Goal: Task Accomplishment & Management: Manage account settings

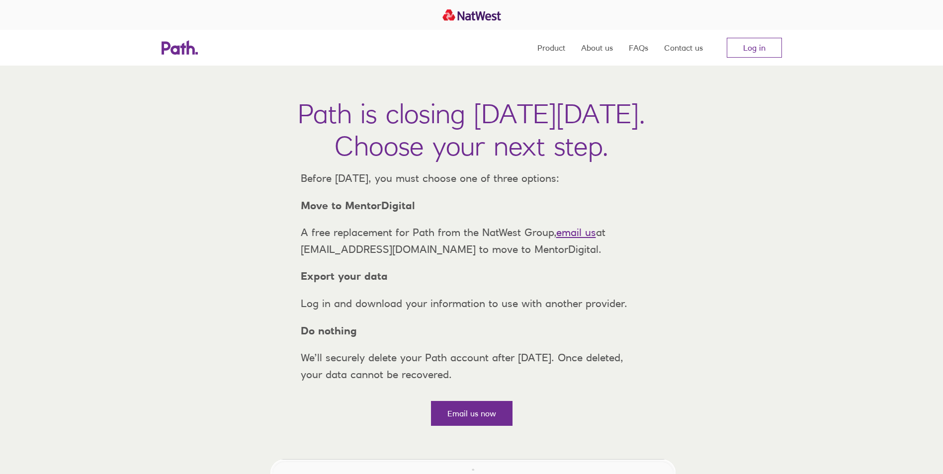
click at [726, 57] on nav "Product About us FAQs Contact us Log in" at bounding box center [659, 48] width 245 height 36
click at [731, 54] on link "Log in" at bounding box center [754, 48] width 55 height 20
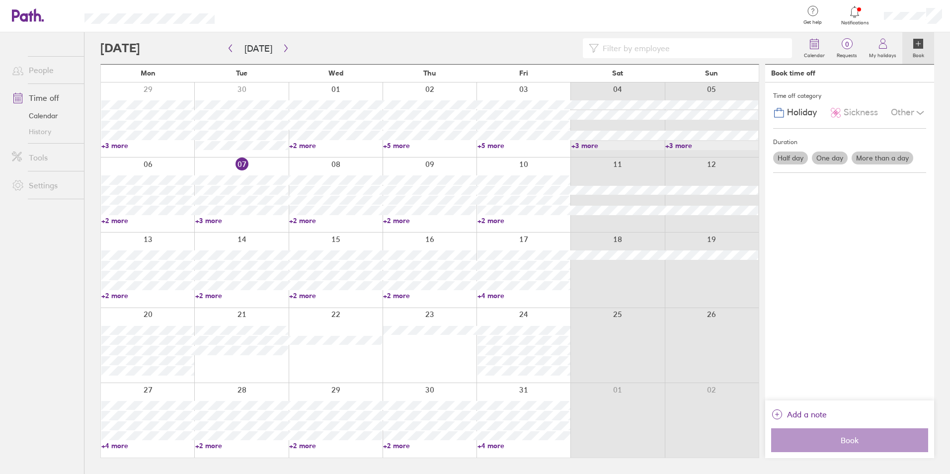
click at [211, 217] on link "+3 more" at bounding box center [241, 220] width 93 height 9
click at [124, 219] on link "+2 more" at bounding box center [147, 220] width 93 height 9
click at [123, 218] on link "+2 more" at bounding box center [147, 220] width 93 height 9
click at [217, 217] on link "+3 more" at bounding box center [241, 220] width 93 height 9
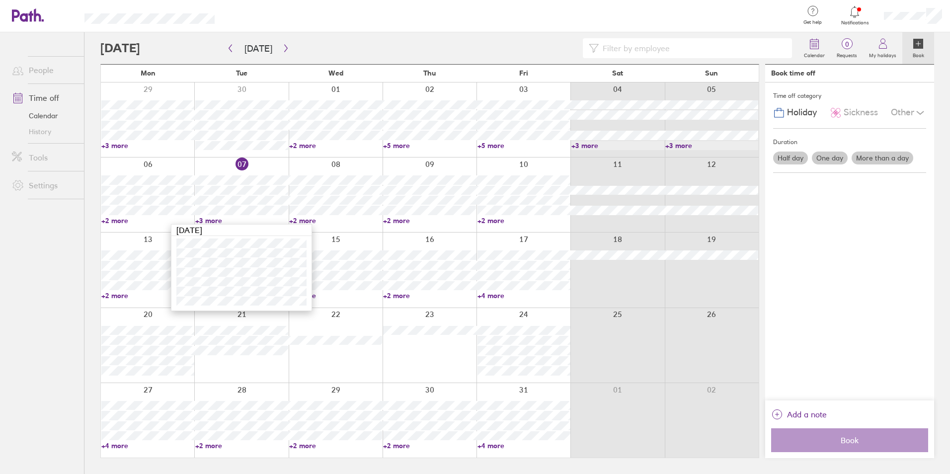
click at [322, 231] on div at bounding box center [336, 195] width 94 height 75
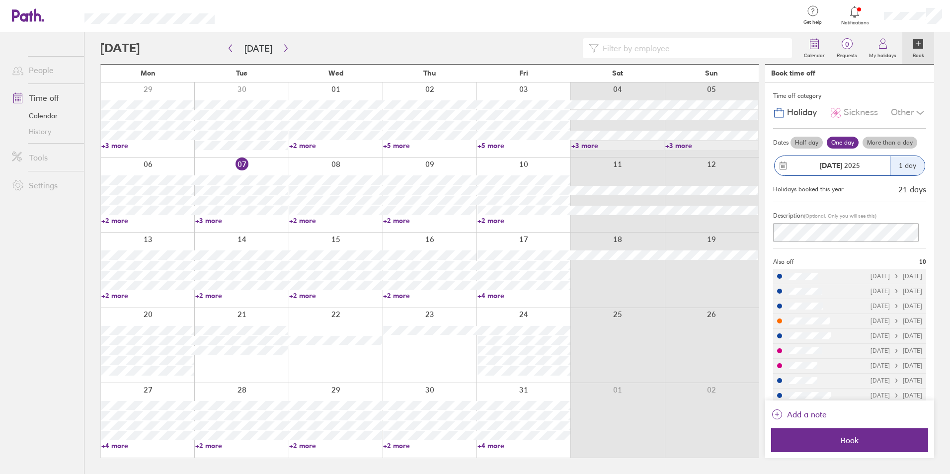
click at [209, 223] on link "+3 more" at bounding box center [241, 220] width 93 height 9
click at [130, 217] on link "+2 more" at bounding box center [147, 220] width 93 height 9
click at [300, 217] on link "+2 more" at bounding box center [335, 220] width 93 height 9
click at [493, 220] on link "+2 more" at bounding box center [524, 220] width 93 height 9
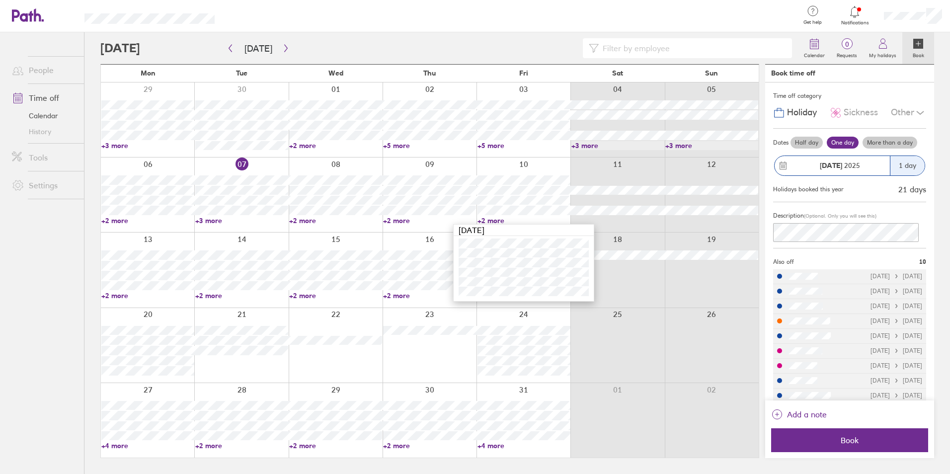
click at [493, 220] on link "+2 more" at bounding box center [524, 220] width 93 height 9
click at [867, 10] on div at bounding box center [855, 12] width 32 height 14
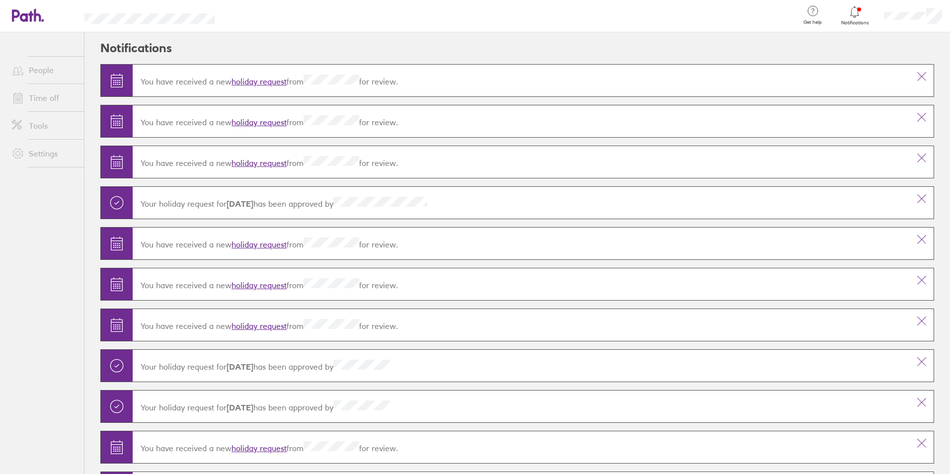
click at [851, 15] on icon at bounding box center [855, 11] width 8 height 11
click at [30, 9] on icon at bounding box center [28, 14] width 32 height 13
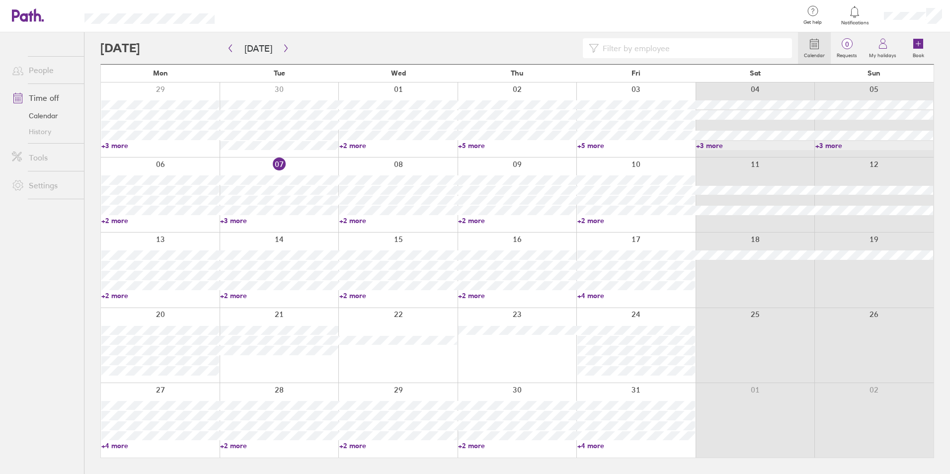
click at [352, 217] on link "+2 more" at bounding box center [398, 220] width 118 height 9
click at [492, 225] on div at bounding box center [517, 195] width 119 height 75
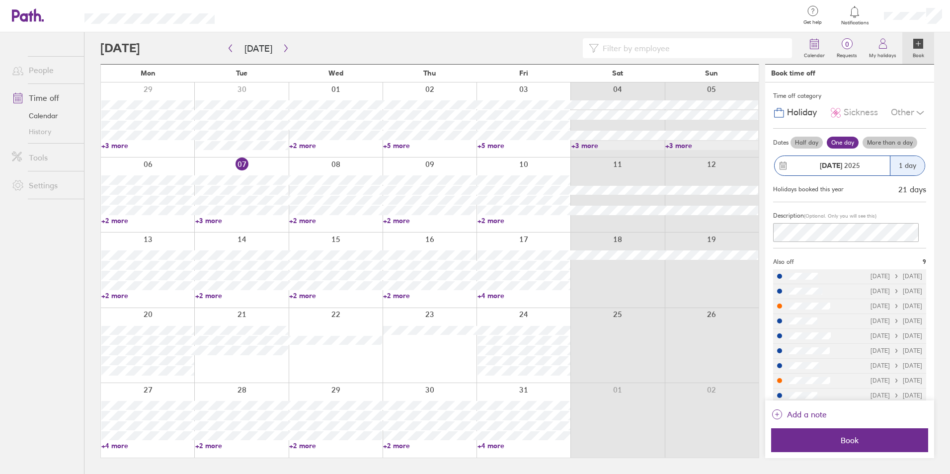
click at [484, 216] on link "+2 more" at bounding box center [524, 220] width 93 height 9
click at [529, 163] on div at bounding box center [524, 195] width 94 height 75
click at [493, 221] on link "+2 more" at bounding box center [524, 220] width 93 height 9
click at [447, 233] on div at bounding box center [430, 270] width 94 height 75
drag, startPoint x: 111, startPoint y: 300, endPoint x: 110, endPoint y: 295, distance: 5.1
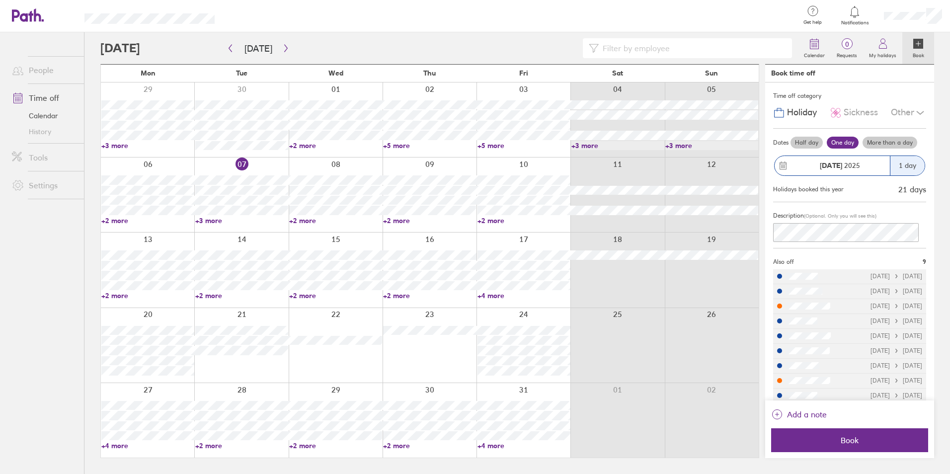
click at [111, 299] on div "13 14 15 16 17 18 19 +2 more +2 more +2 more +2 more +4 more" at bounding box center [430, 269] width 658 height 75
click at [110, 295] on link "+2 more" at bounding box center [147, 295] width 93 height 9
click at [111, 297] on link "+2 more" at bounding box center [147, 295] width 93 height 9
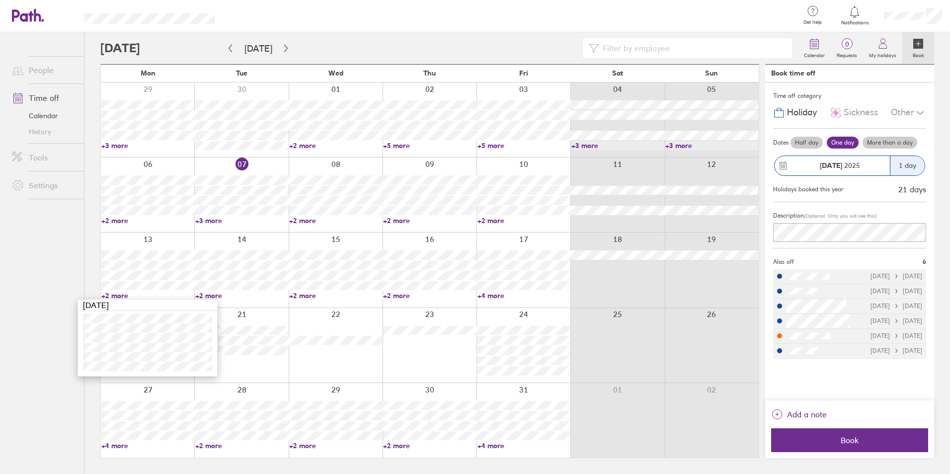
click at [245, 306] on div at bounding box center [241, 270] width 94 height 75
click at [201, 298] on link "+2 more" at bounding box center [241, 295] width 93 height 9
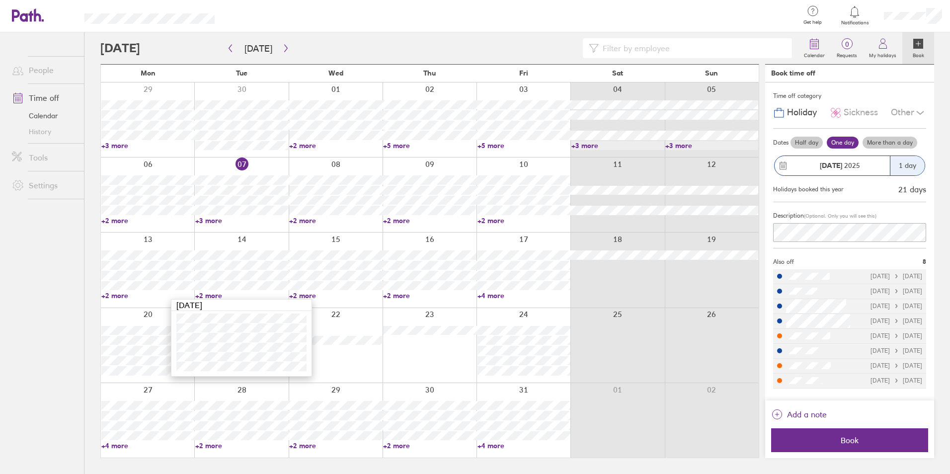
click at [302, 302] on div "[DATE]" at bounding box center [241, 305] width 140 height 11
click at [303, 295] on link "+2 more" at bounding box center [335, 295] width 93 height 9
click at [405, 299] on link "+2 more" at bounding box center [429, 295] width 93 height 9
click at [404, 296] on link "+2 more" at bounding box center [429, 295] width 93 height 9
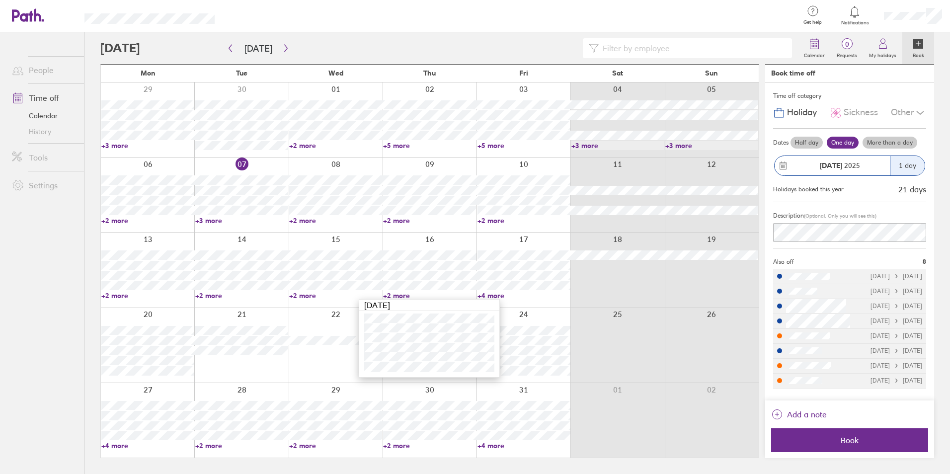
click at [404, 295] on link "+2 more" at bounding box center [429, 295] width 93 height 9
click at [505, 297] on link "+4 more" at bounding box center [524, 295] width 93 height 9
click at [493, 296] on link "+4 more" at bounding box center [524, 295] width 93 height 9
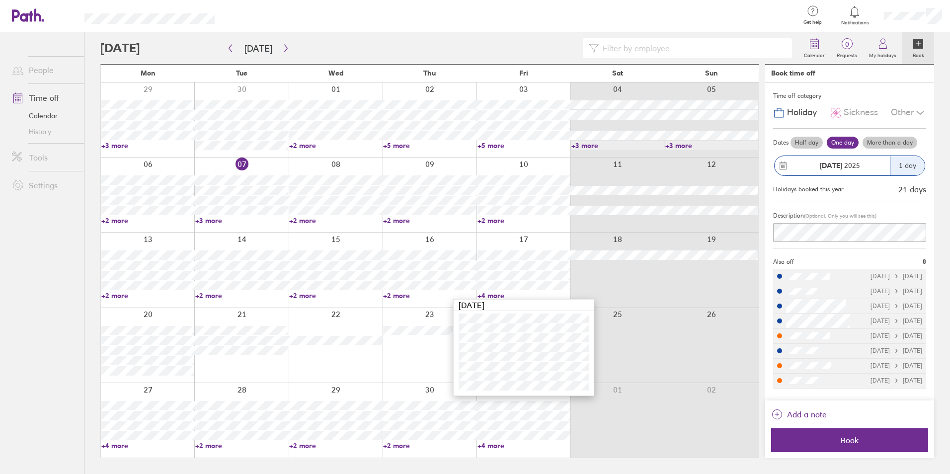
click at [268, 366] on div at bounding box center [241, 345] width 94 height 75
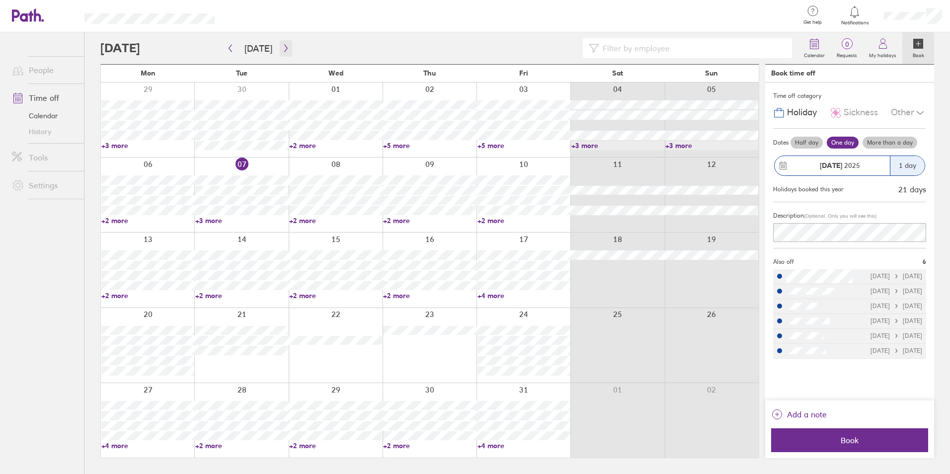
click at [284, 44] on icon "button" at bounding box center [285, 48] width 7 height 8
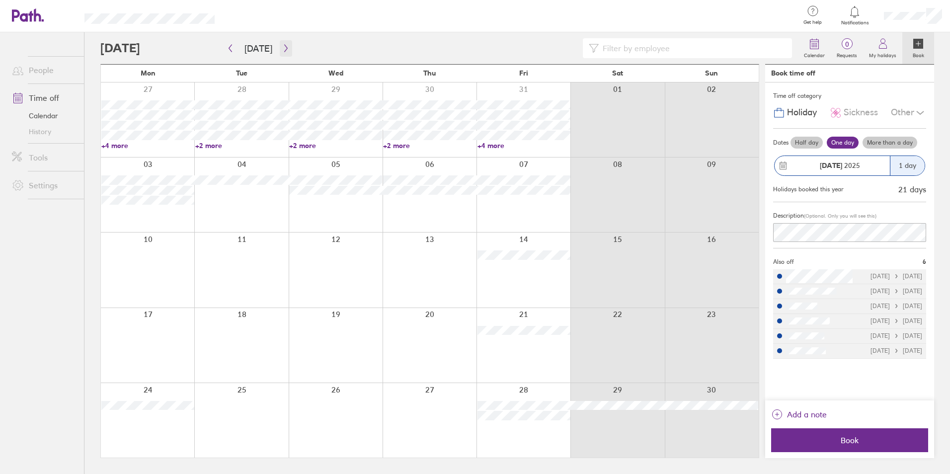
click at [285, 53] on button "button" at bounding box center [286, 48] width 12 height 16
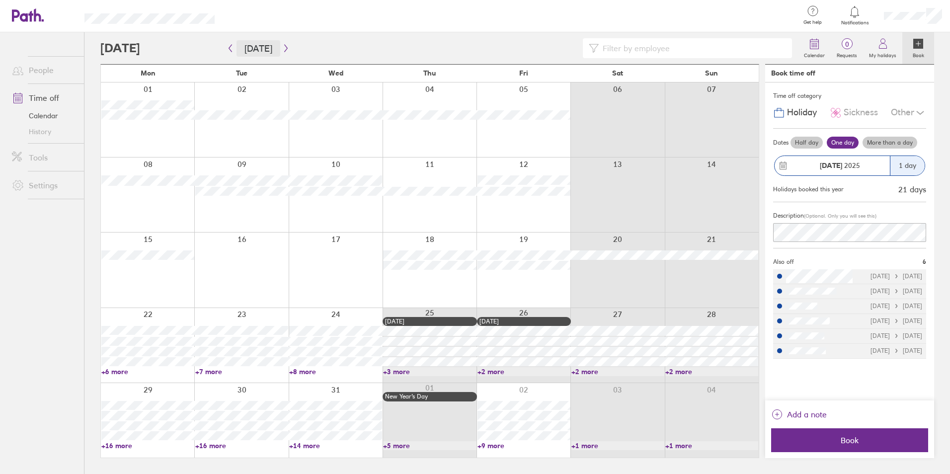
click at [244, 44] on button "[DATE]" at bounding box center [259, 48] width 44 height 16
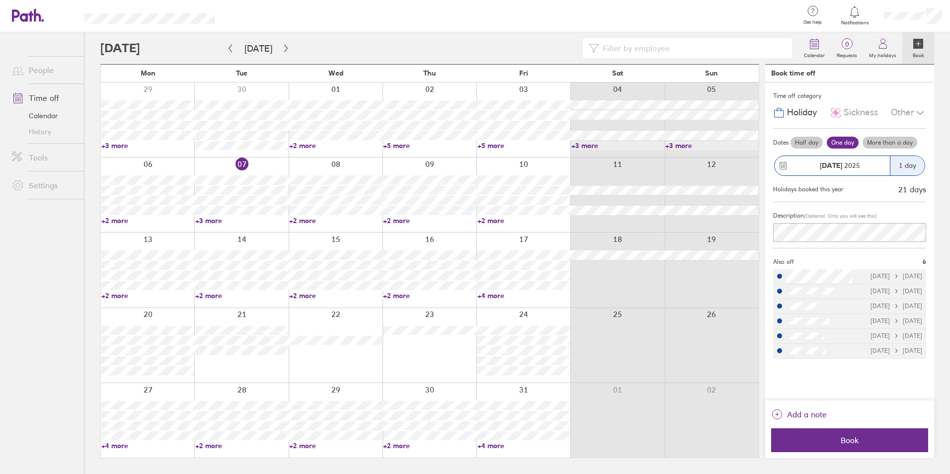
click at [211, 220] on link "+3 more" at bounding box center [241, 220] width 93 height 9
click at [349, 220] on link "+2 more" at bounding box center [335, 220] width 93 height 9
click at [312, 221] on link "+2 more" at bounding box center [335, 220] width 93 height 9
